Goal: Information Seeking & Learning: Learn about a topic

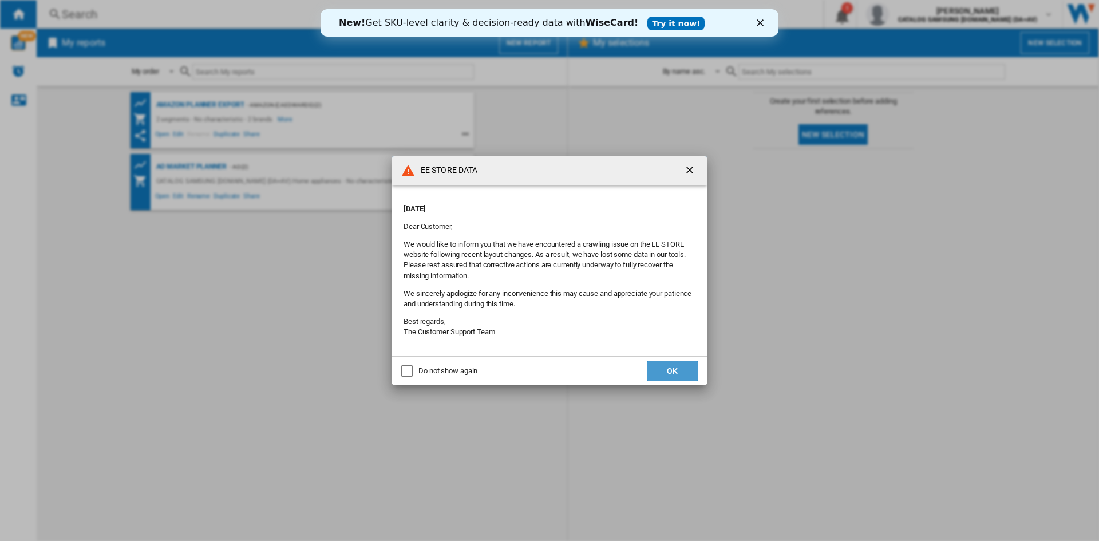
click at [682, 361] on button "OK" at bounding box center [673, 371] width 50 height 21
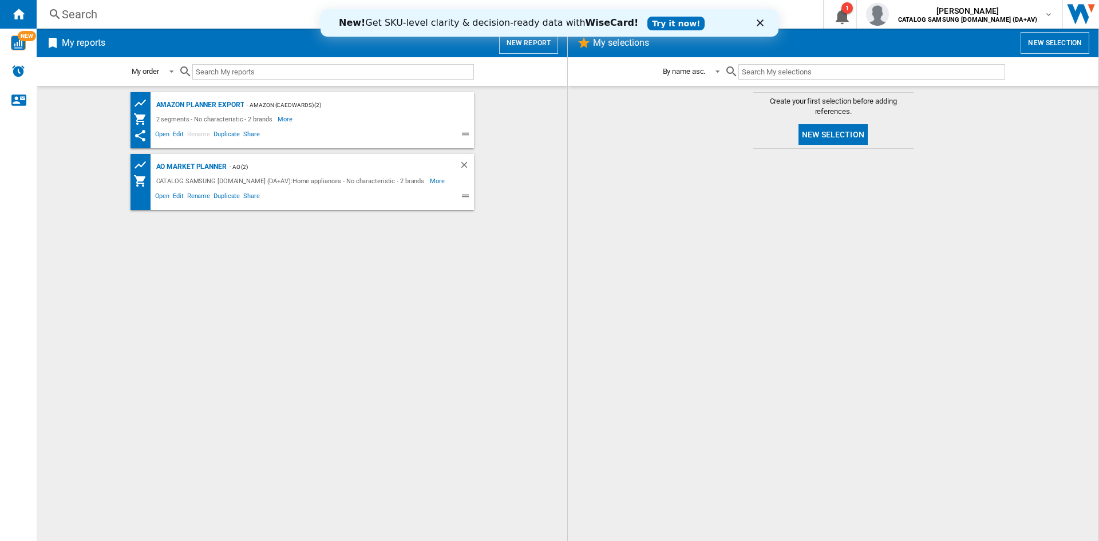
click at [278, 14] on div "Search" at bounding box center [428, 14] width 732 height 16
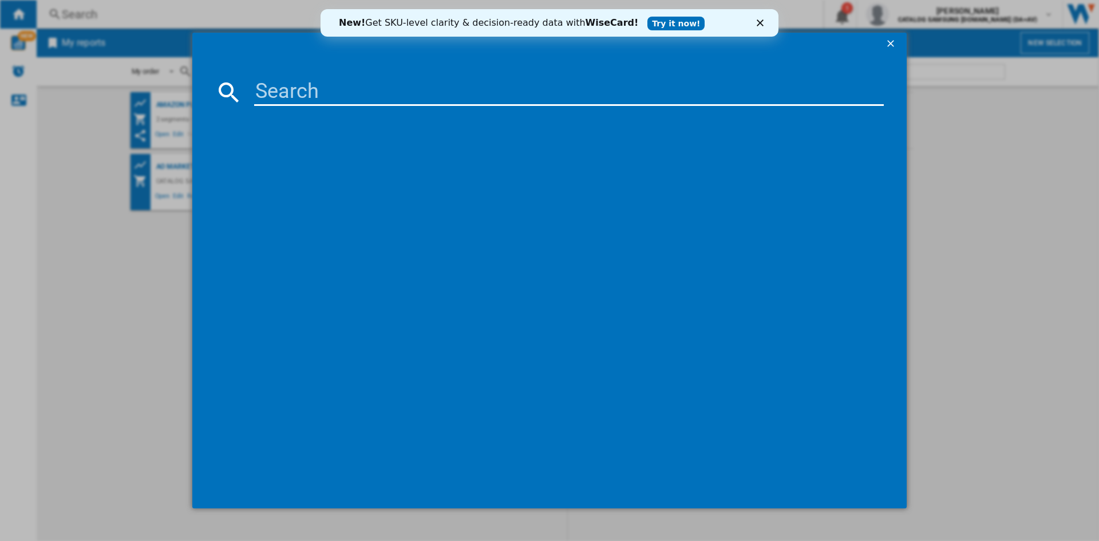
drag, startPoint x: 381, startPoint y: 77, endPoint x: 383, endPoint y: 86, distance: 9.3
click at [381, 77] on md-dialog-content at bounding box center [549, 283] width 715 height 454
click at [383, 86] on input at bounding box center [569, 91] width 630 height 27
paste input "WW11DG5B25AEE"
click at [484, 80] on input "WW11DG5B25AEE" at bounding box center [569, 91] width 630 height 27
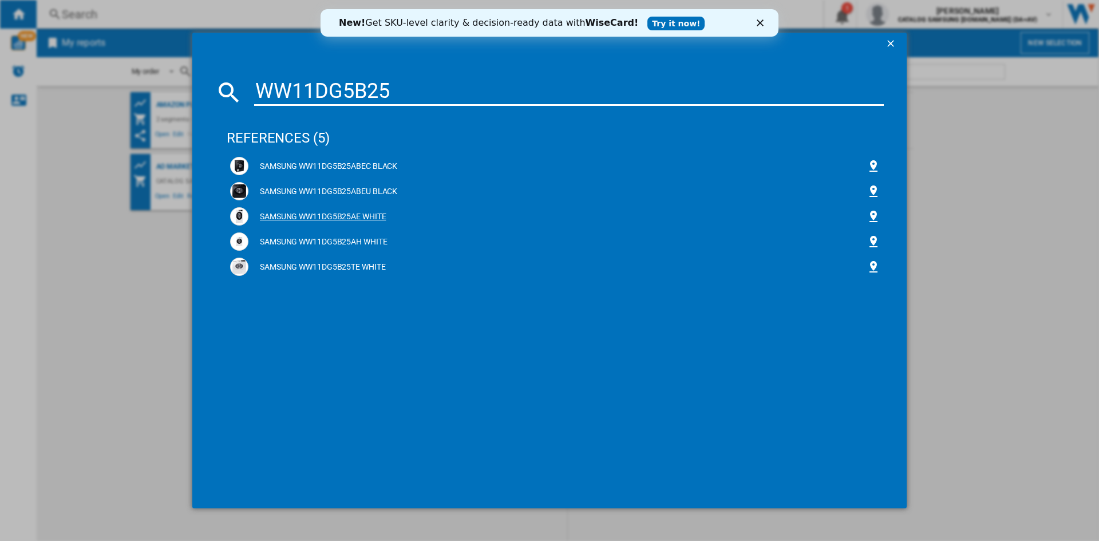
type input "WW11DG5B25"
click at [379, 214] on div "SAMSUNG WW11DG5B25AE WHITE" at bounding box center [558, 216] width 618 height 11
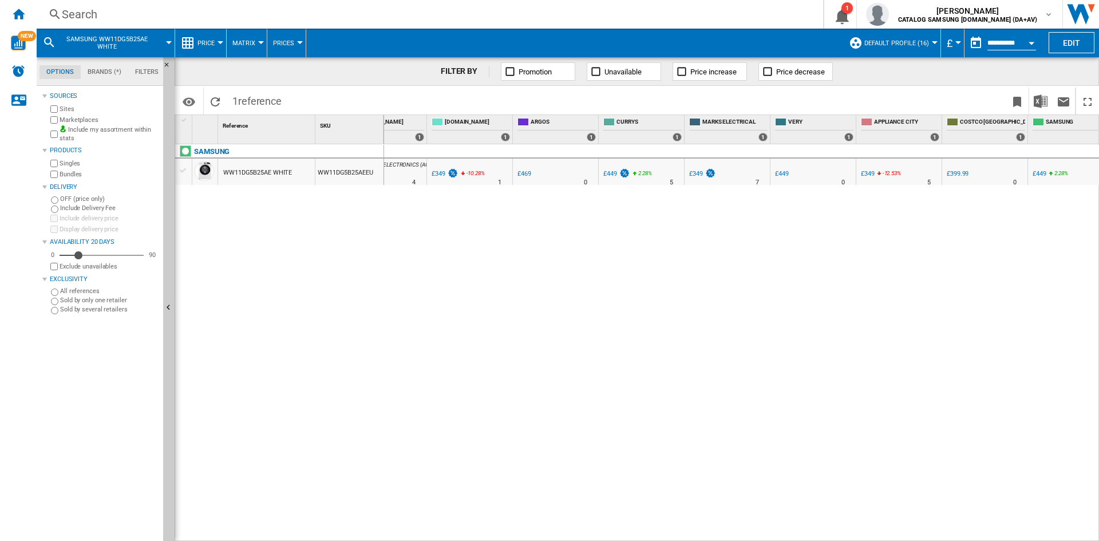
scroll to position [0, 330]
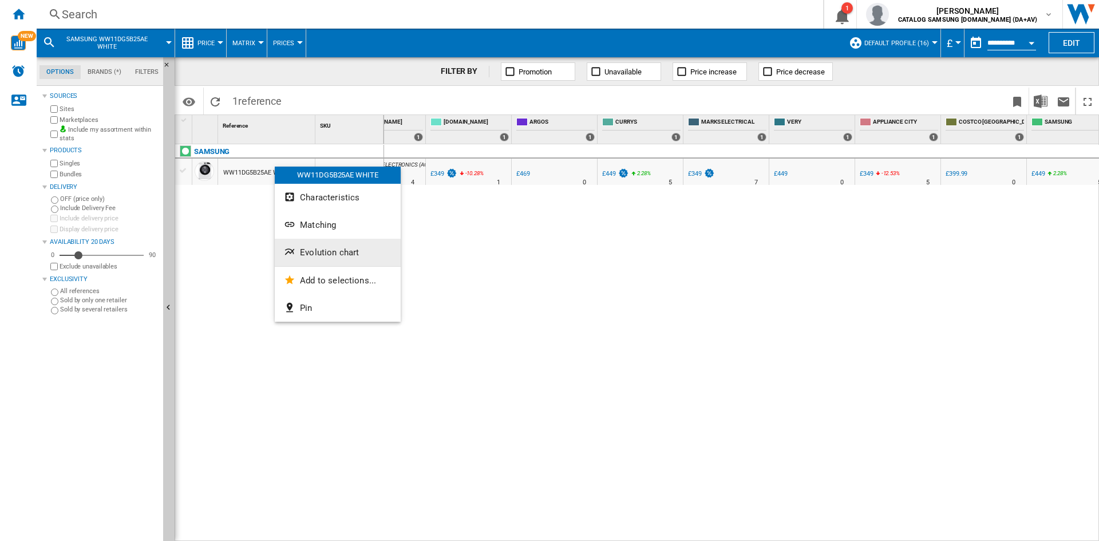
click at [329, 251] on span "Evolution chart" at bounding box center [329, 252] width 59 height 10
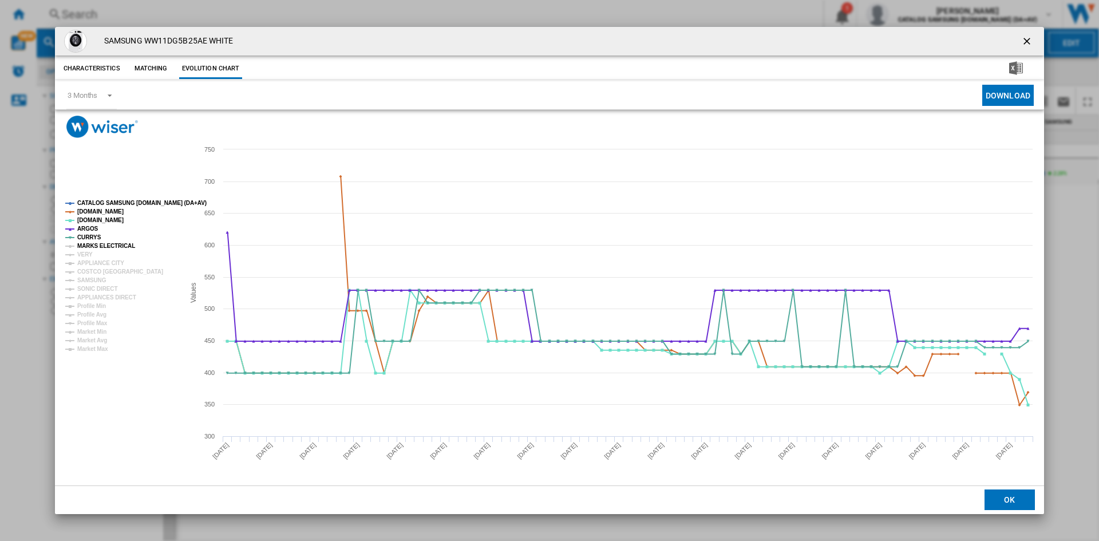
click at [104, 244] on tspan "MARKS ELECTRICAL" at bounding box center [106, 246] width 58 height 6
drag, startPoint x: 88, startPoint y: 250, endPoint x: 98, endPoint y: 262, distance: 15.0
click at [88, 251] on tspan "VERY" at bounding box center [84, 254] width 15 height 6
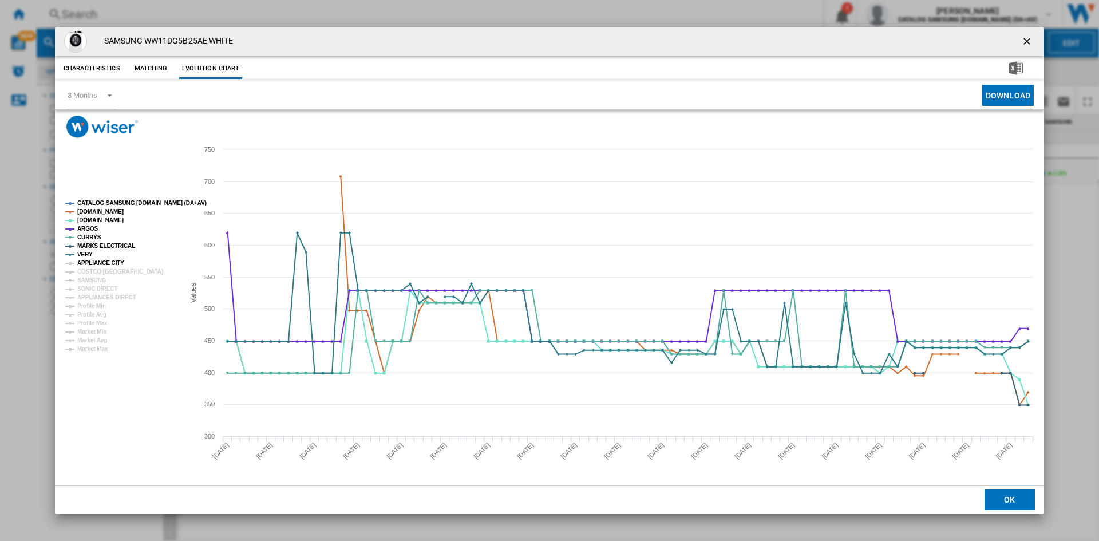
click at [100, 262] on tspan "APPLIANCE CITY" at bounding box center [100, 263] width 47 height 6
click at [95, 269] on tspan "COSTCO [GEOGRAPHIC_DATA]" at bounding box center [120, 272] width 86 height 6
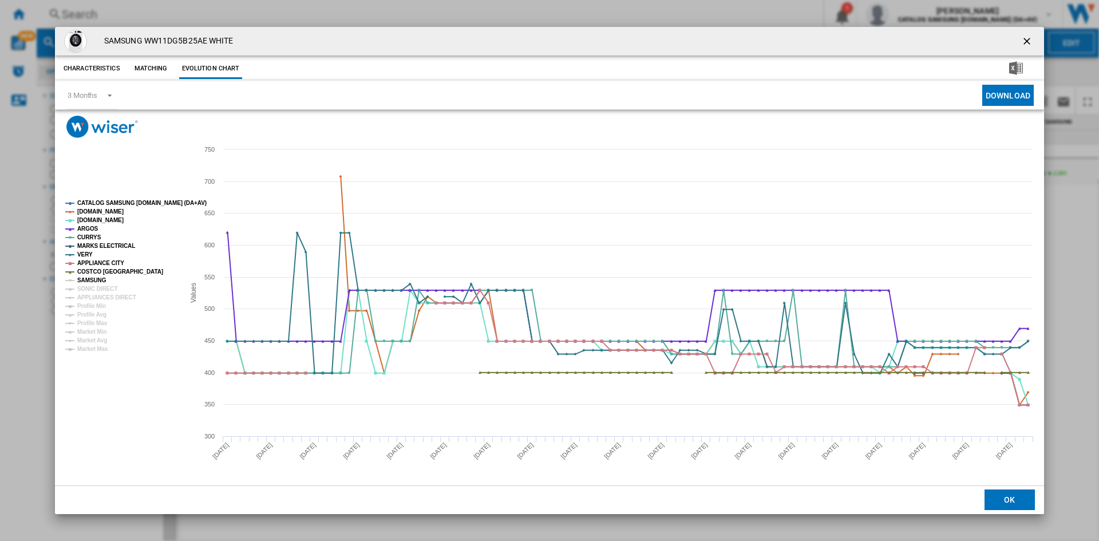
click at [97, 282] on tspan "SAMSUNG" at bounding box center [91, 280] width 29 height 6
click at [102, 290] on tspan "SONIC DIRECT" at bounding box center [97, 289] width 40 height 6
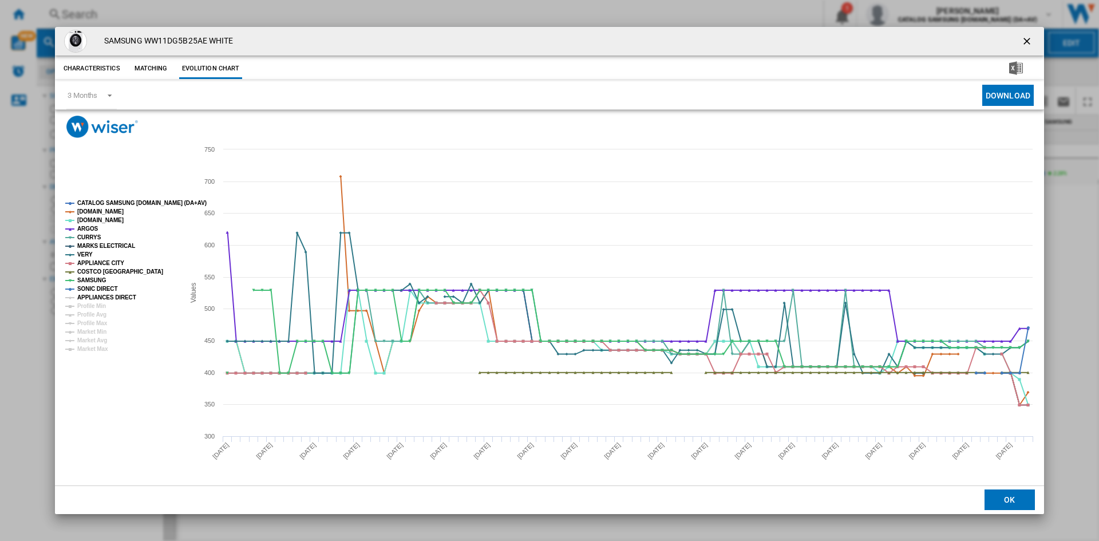
click at [108, 299] on tspan "APPLIANCES DIRECT" at bounding box center [106, 297] width 59 height 6
click at [1026, 44] on ng-md-icon "getI18NText('BUTTONS.CLOSE_DIALOG')" at bounding box center [1029, 43] width 14 height 14
